Goal: Information Seeking & Learning: Learn about a topic

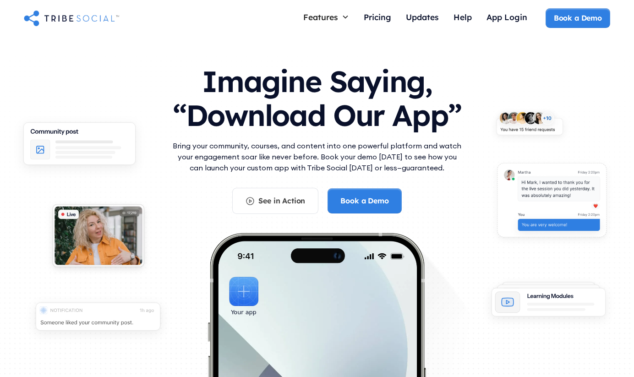
click at [74, 21] on img "home" at bounding box center [71, 18] width 95 height 18
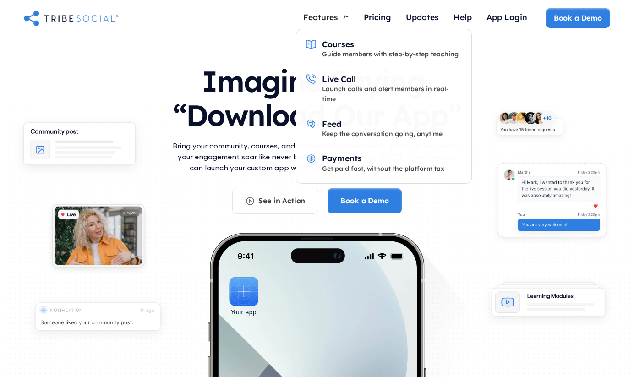
click at [336, 17] on div "Features" at bounding box center [320, 17] width 35 height 10
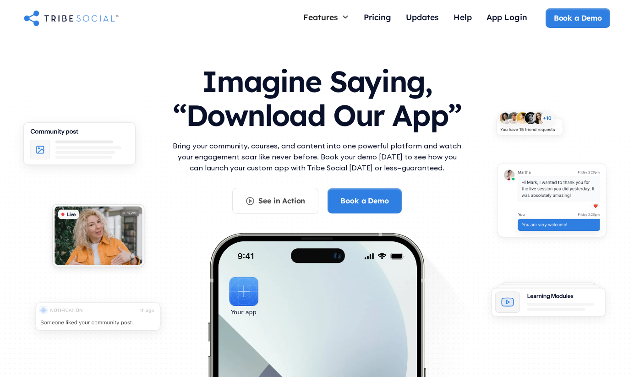
click at [336, 17] on div "Features" at bounding box center [320, 17] width 35 height 10
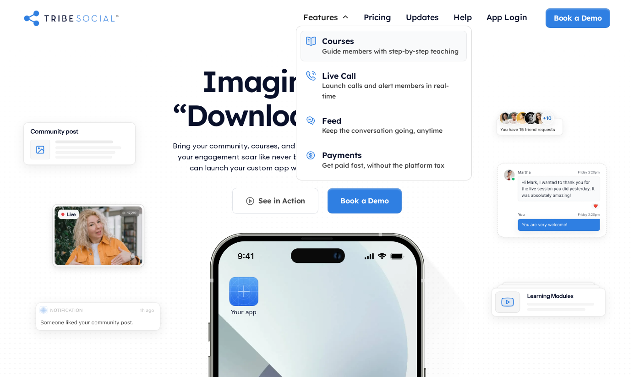
click at [338, 56] on link "Courses Guide members with step-by-step teaching" at bounding box center [384, 46] width 166 height 31
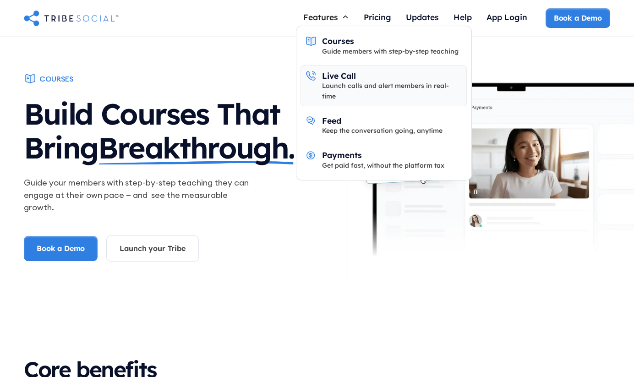
click at [338, 78] on div "Live Call" at bounding box center [339, 76] width 34 height 10
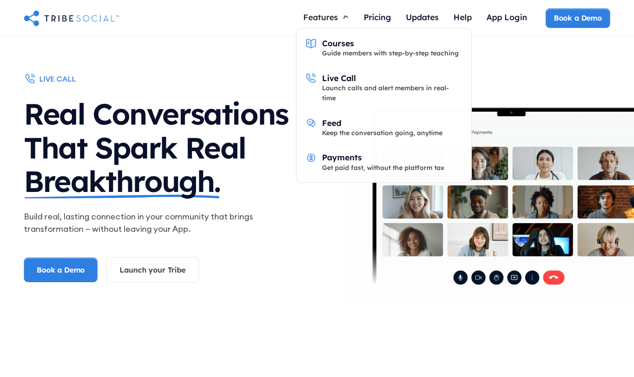
click at [326, 16] on div "Features" at bounding box center [320, 17] width 35 height 10
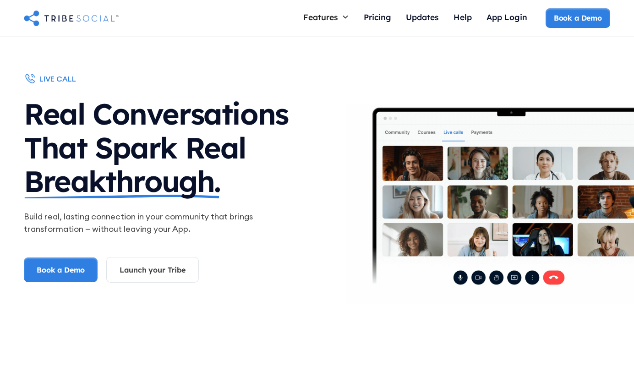
click at [326, 16] on div "Features" at bounding box center [320, 17] width 35 height 10
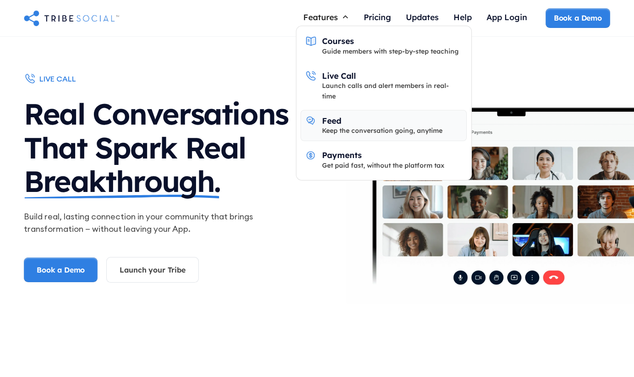
click at [327, 126] on div "Keep the conversation going, anytime" at bounding box center [382, 131] width 121 height 10
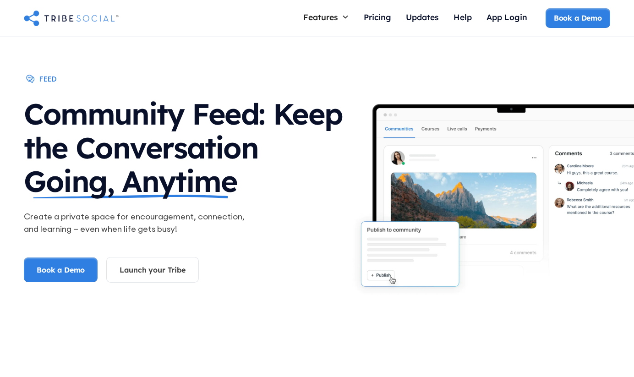
click at [326, 30] on div "Features Courses Guide members with step-by-step teaching Live Call Launch call…" at bounding box center [317, 18] width 634 height 37
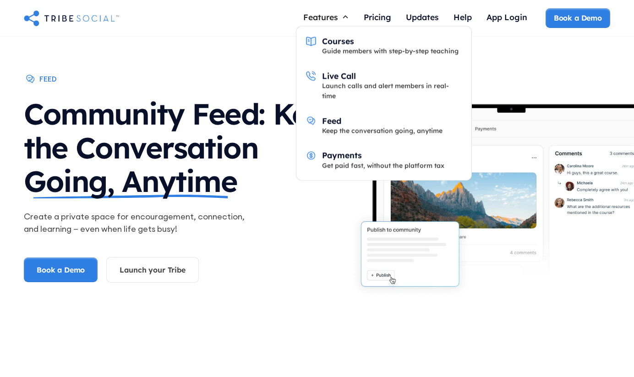
click at [326, 17] on div "Features" at bounding box center [320, 17] width 35 height 10
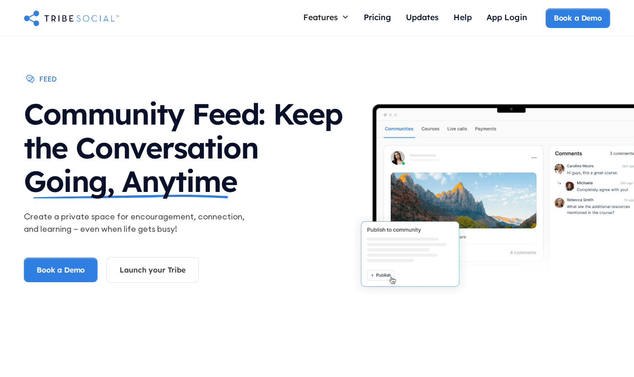
click at [326, 17] on div "Features" at bounding box center [320, 17] width 35 height 10
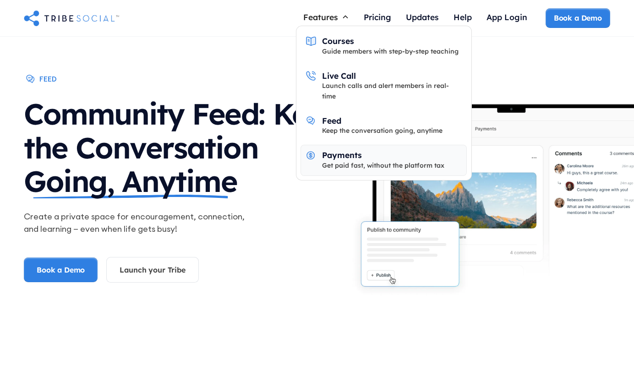
click at [336, 150] on div "Payments" at bounding box center [342, 155] width 40 height 10
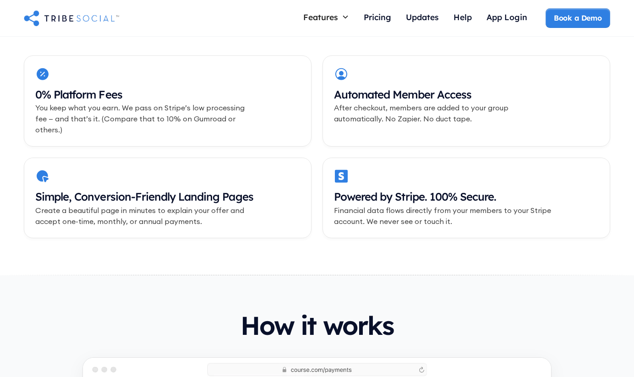
scroll to position [334, 0]
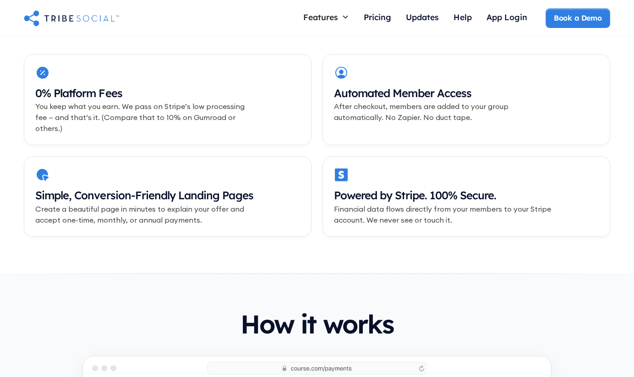
click at [58, 88] on h3 "0% Platform Fees" at bounding box center [167, 94] width 265 height 16
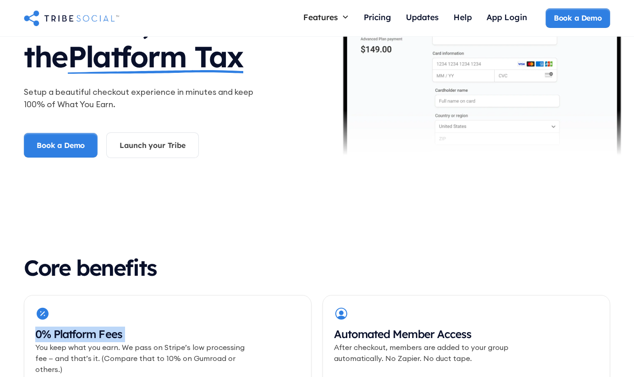
scroll to position [0, 0]
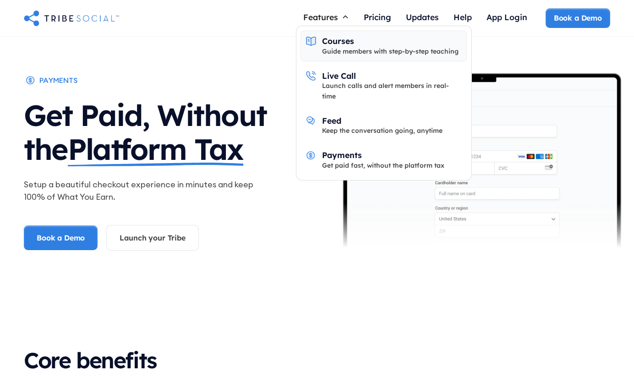
click at [355, 47] on div "Guide members with step-by-step teaching" at bounding box center [390, 51] width 137 height 10
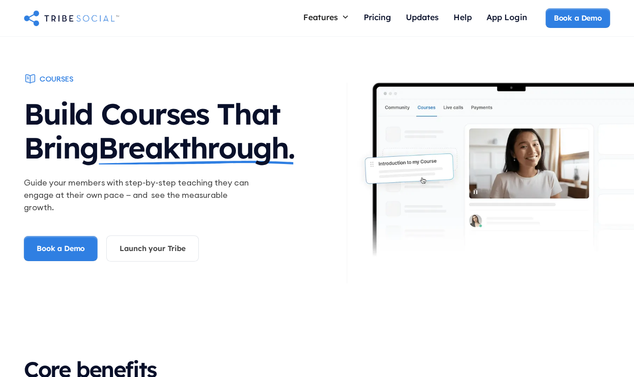
click at [179, 101] on h1 "Build Courses That Bring Breakthrough." at bounding box center [185, 128] width 323 height 81
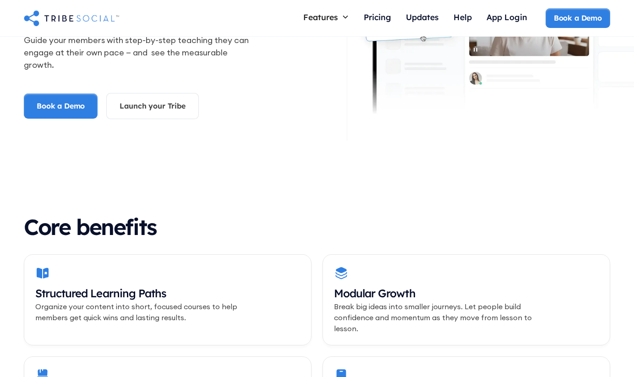
scroll to position [143, 0]
click at [179, 101] on link "Launch your Tribe" at bounding box center [152, 106] width 92 height 26
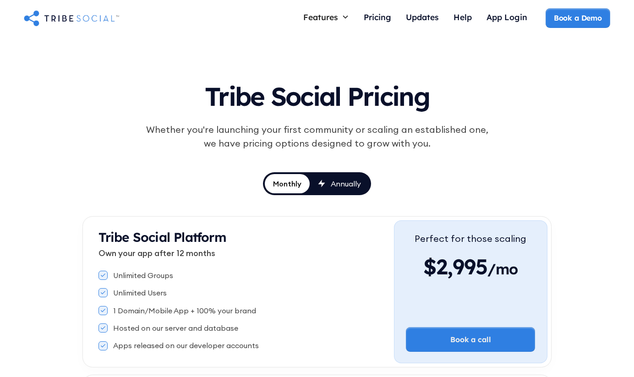
click at [84, 27] on div "Features Courses Guide members with step-by-step teaching Live Call Launch call…" at bounding box center [317, 18] width 587 height 20
click at [74, 19] on img "home" at bounding box center [71, 18] width 95 height 18
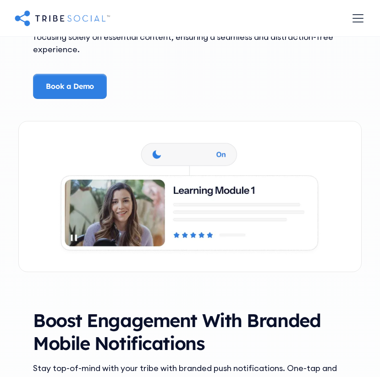
scroll to position [1596, 0]
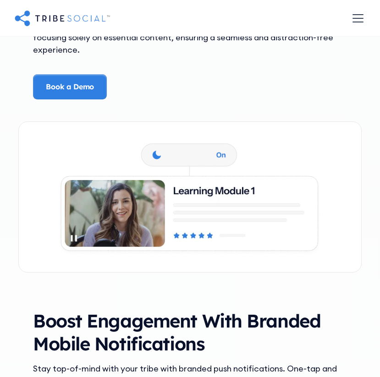
click at [204, 92] on div "Give Your Audience a Distraction-Free Learning Experience Our app offers a clea…" at bounding box center [189, 32] width 343 height 133
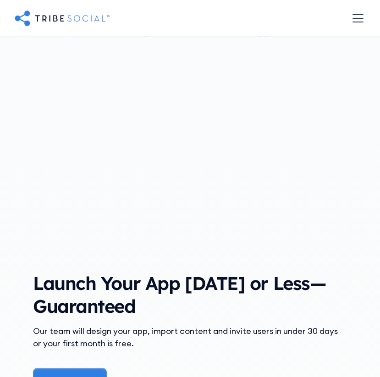
scroll to position [961, 0]
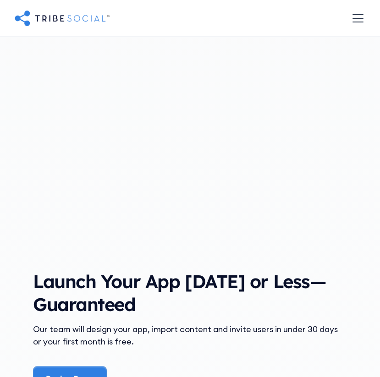
click at [349, 18] on div "menu" at bounding box center [358, 18] width 22 height 22
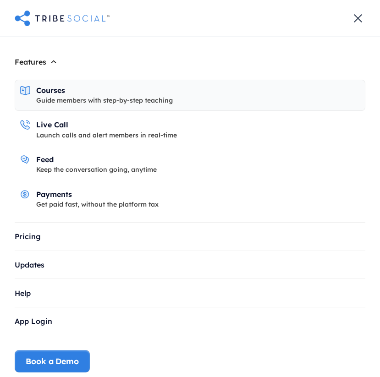
click at [59, 103] on div "Guide members with step-by-step teaching" at bounding box center [104, 100] width 137 height 10
